Goal: Check status: Check status

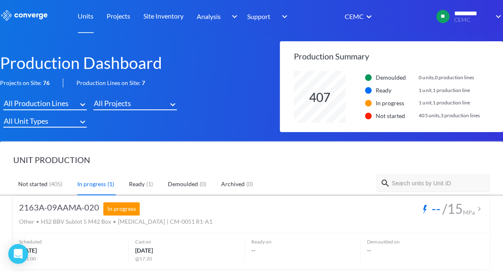
click at [52, 104] on div "All Production Lines" at bounding box center [36, 103] width 65 height 12
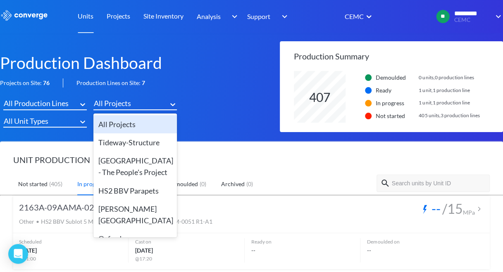
click at [112, 105] on div "All Projects" at bounding box center [112, 103] width 37 height 12
click at [46, 117] on div "All Unit Types" at bounding box center [26, 121] width 45 height 12
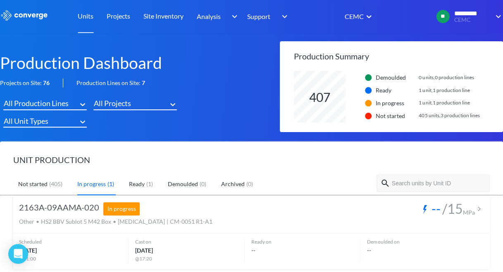
click at [230, 116] on div "All Unit Types" at bounding box center [140, 123] width 280 height 17
click at [182, 17] on link "Site Inventory" at bounding box center [163, 16] width 40 height 33
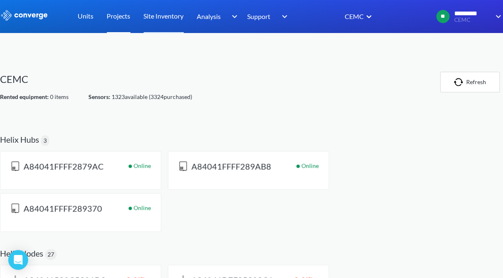
click at [123, 16] on link "Projects" at bounding box center [119, 16] width 24 height 33
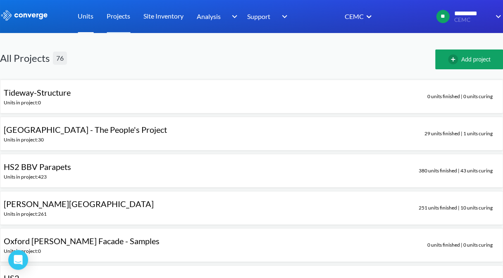
click at [87, 15] on link "Units" at bounding box center [86, 16] width 16 height 33
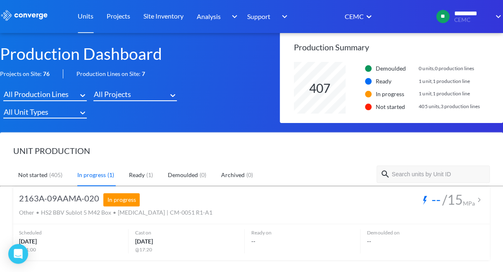
scroll to position [14, 0]
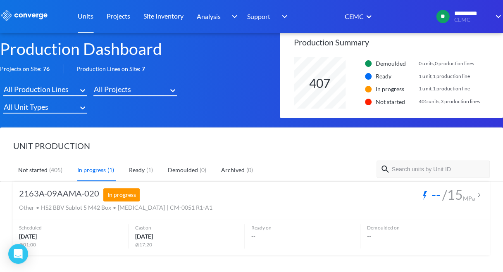
click at [41, 166] on link "Not started ( 405 )" at bounding box center [41, 170] width 46 height 21
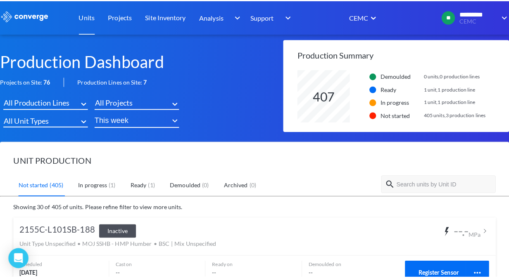
scroll to position [0, 0]
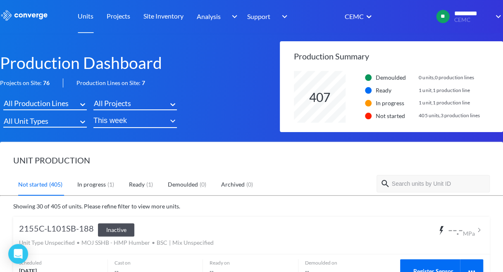
click at [94, 185] on link "In progress ( 1 )" at bounding box center [96, 184] width 38 height 21
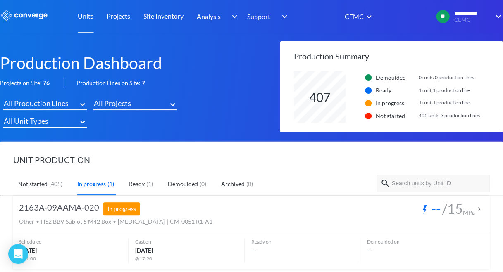
click at [57, 181] on div "( 405 )" at bounding box center [56, 184] width 17 height 9
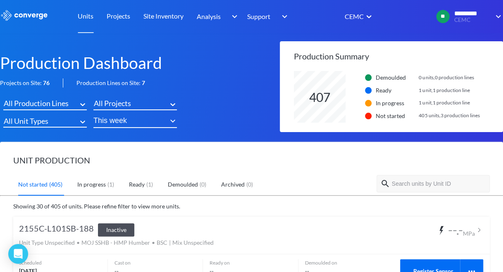
click at [91, 186] on link "In progress ( 1 )" at bounding box center [96, 184] width 38 height 21
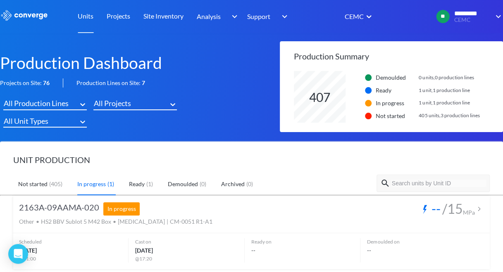
click at [430, 182] on input "text" at bounding box center [438, 183] width 95 height 7
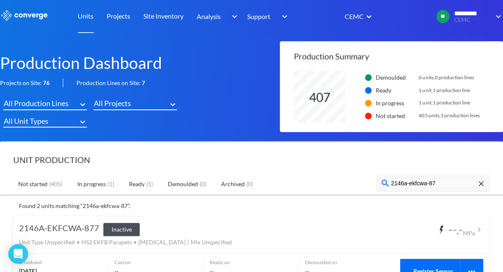
type input "2146a-ekfcwa-870"
